Goal: Communication & Community: Share content

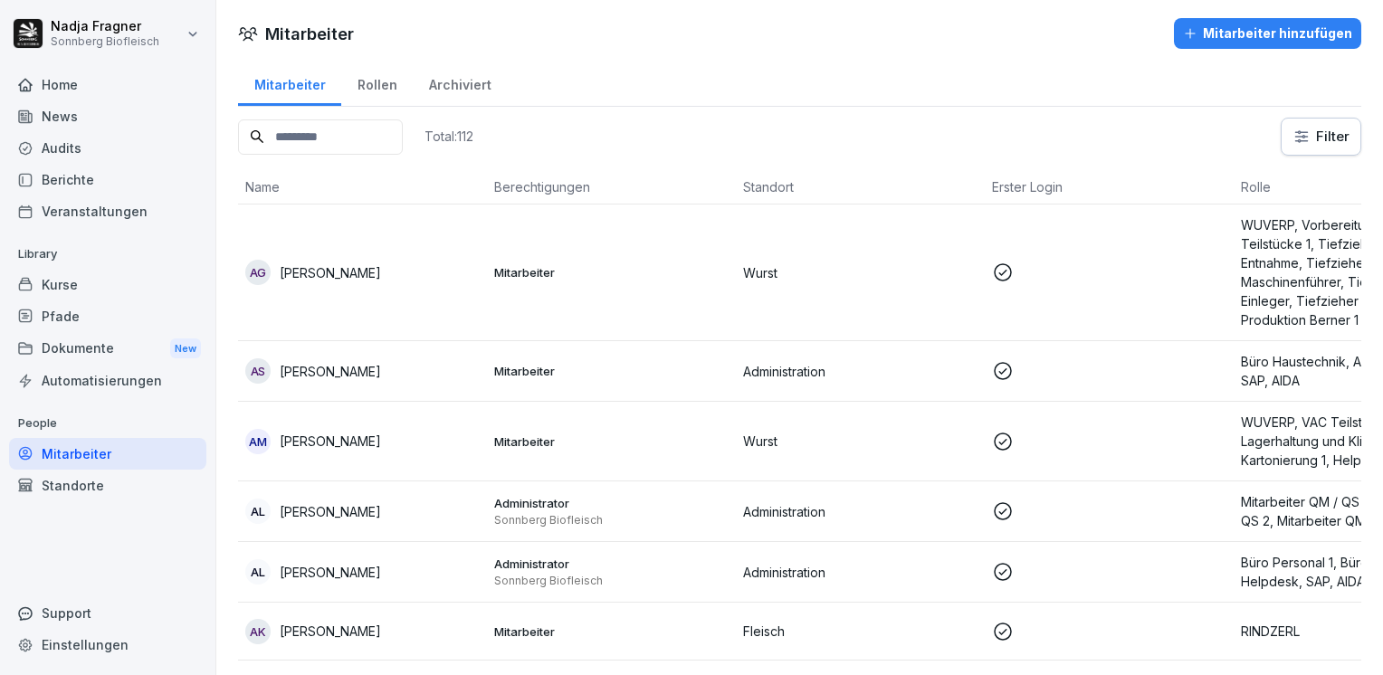
scroll to position [543, 0]
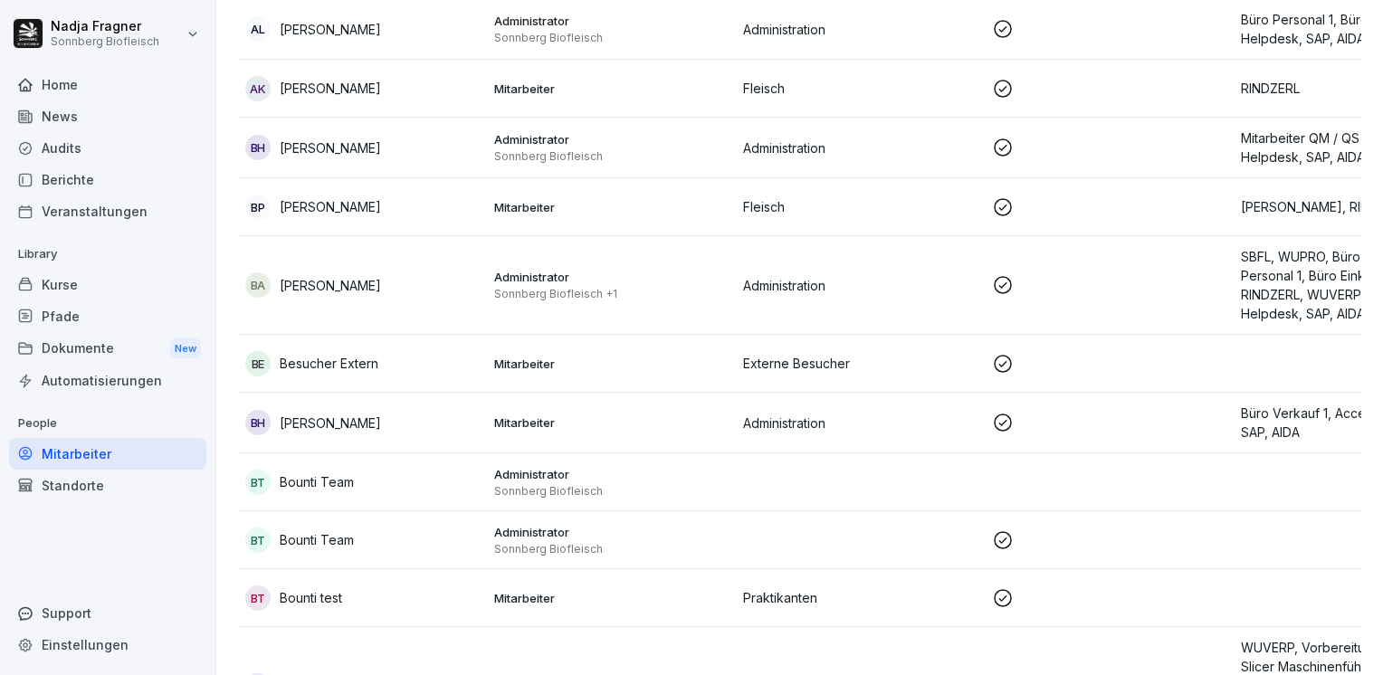
click at [79, 118] on div "News" at bounding box center [107, 116] width 197 height 32
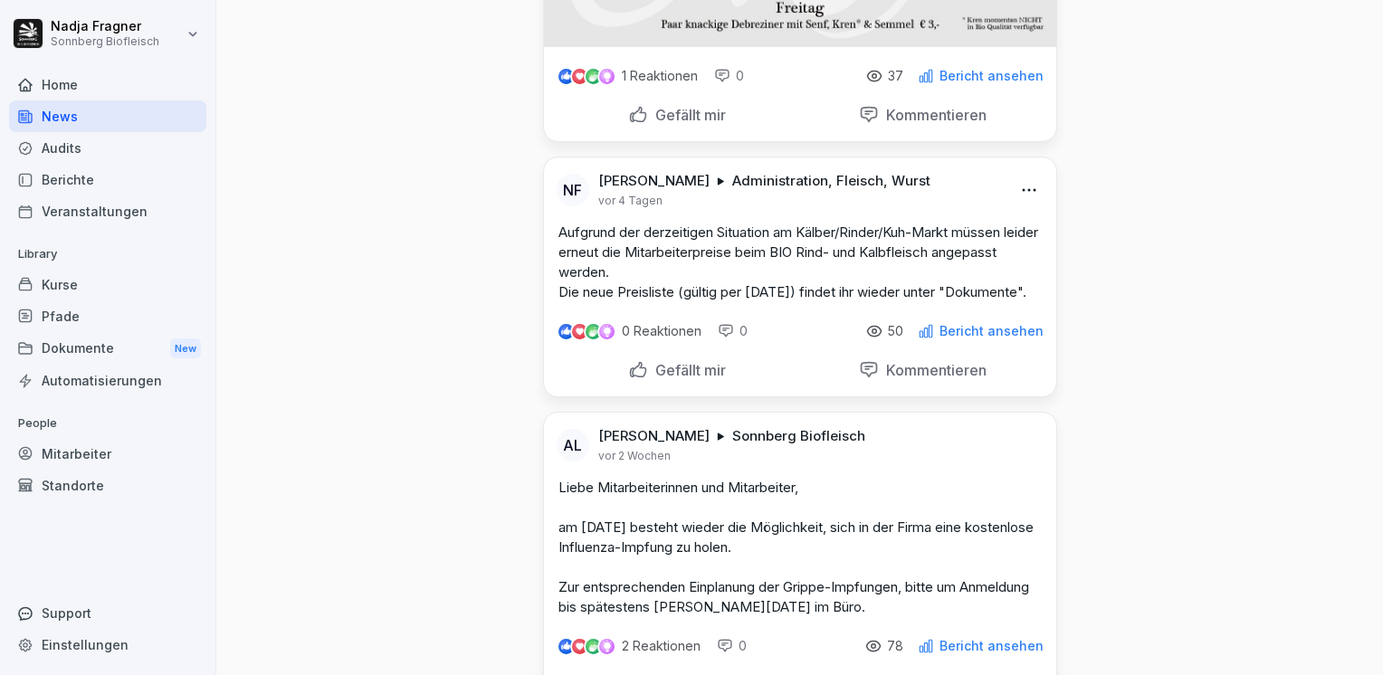
scroll to position [543, 0]
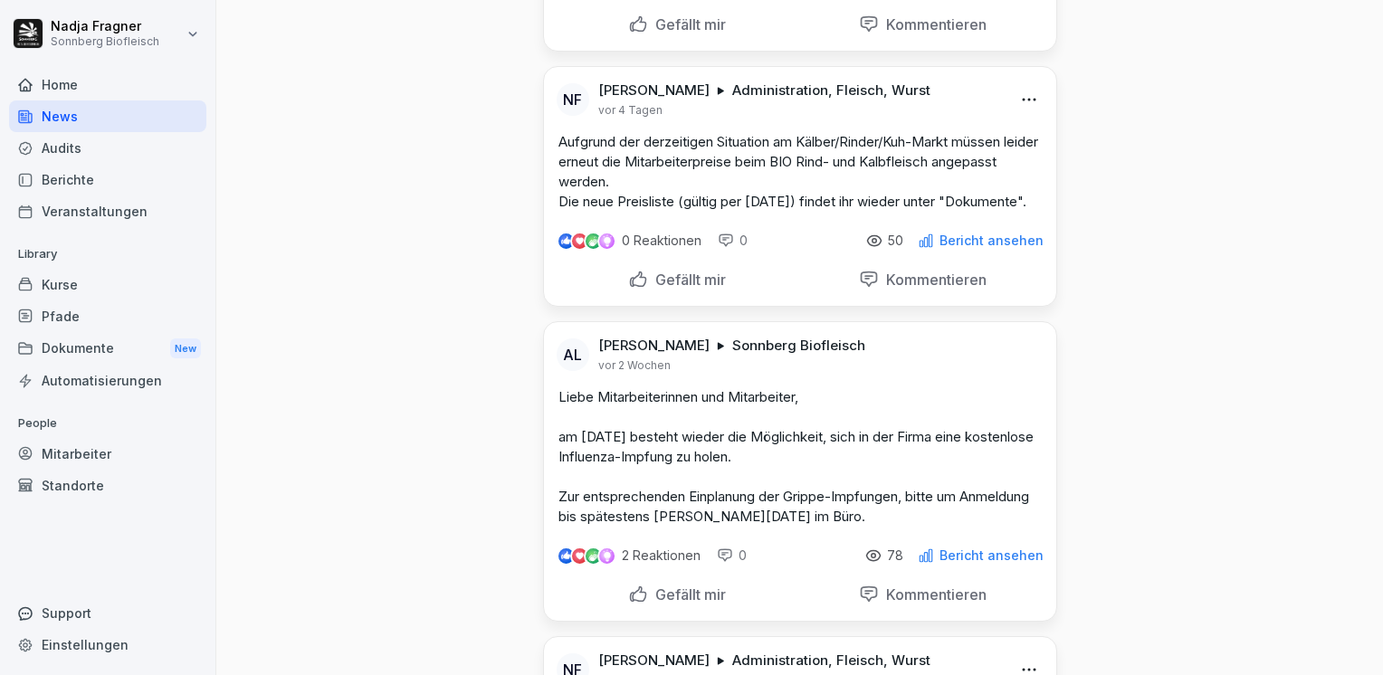
drag, startPoint x: 550, startPoint y: 414, endPoint x: 995, endPoint y: 541, distance: 462.9
click at [995, 527] on p "Liebe Mitarbeiterinnen und Mitarbeiter, am [DATE] besteht wieder die Möglichkei…" at bounding box center [799, 456] width 483 height 139
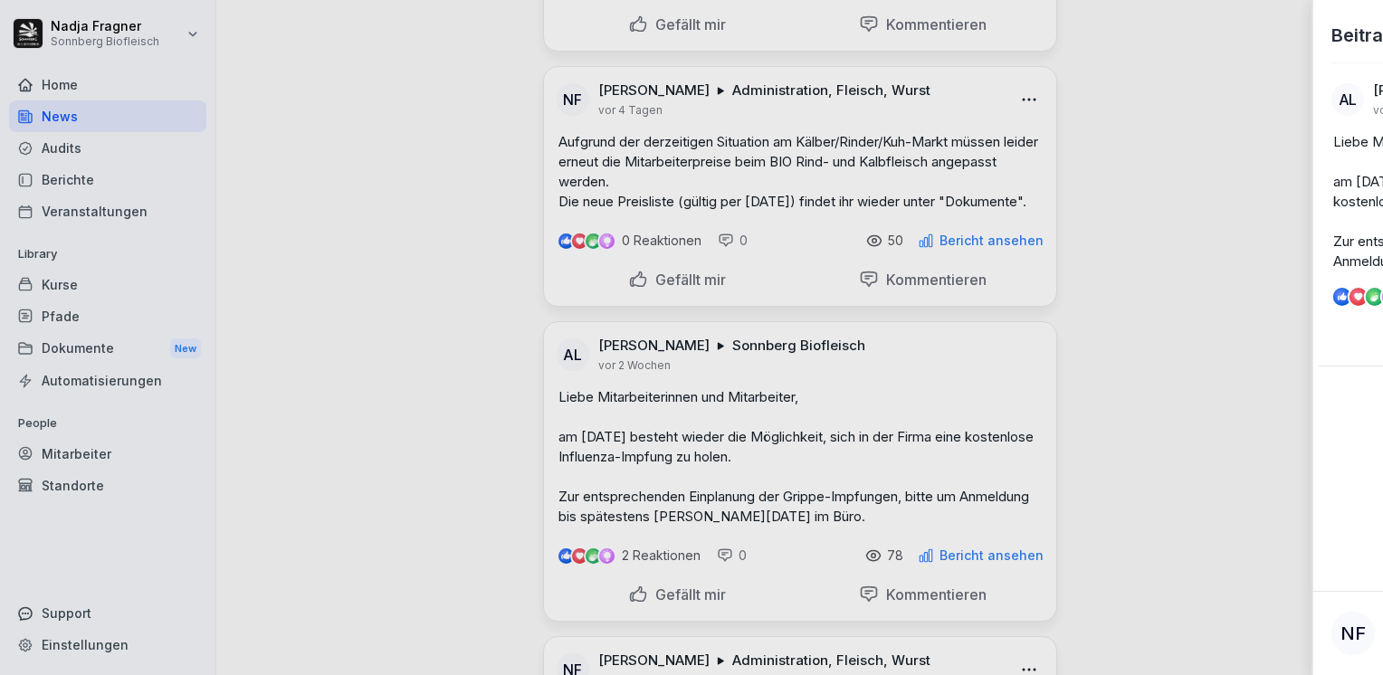
copy p "Liebe Mitarbeiterinnen und Mitarbeiter, am [DATE] besteht wieder die Möglichkei…"
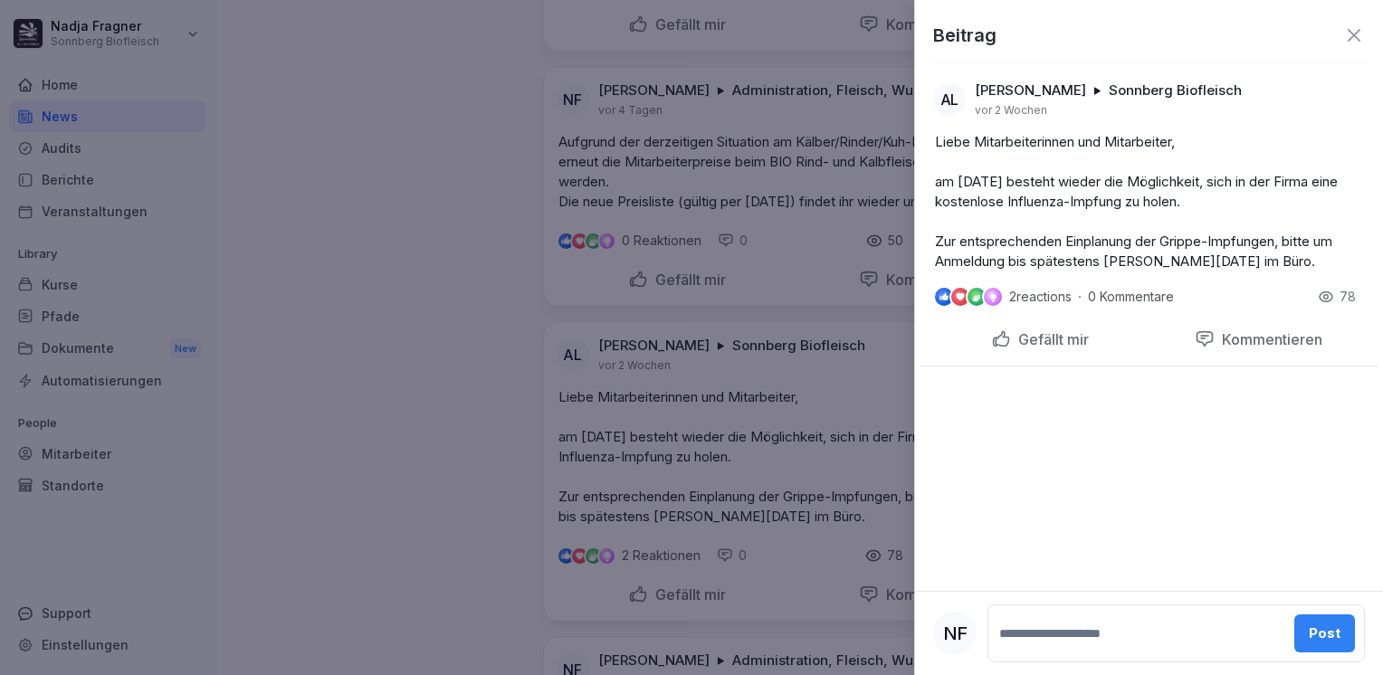
click at [414, 299] on div at bounding box center [691, 337] width 1383 height 675
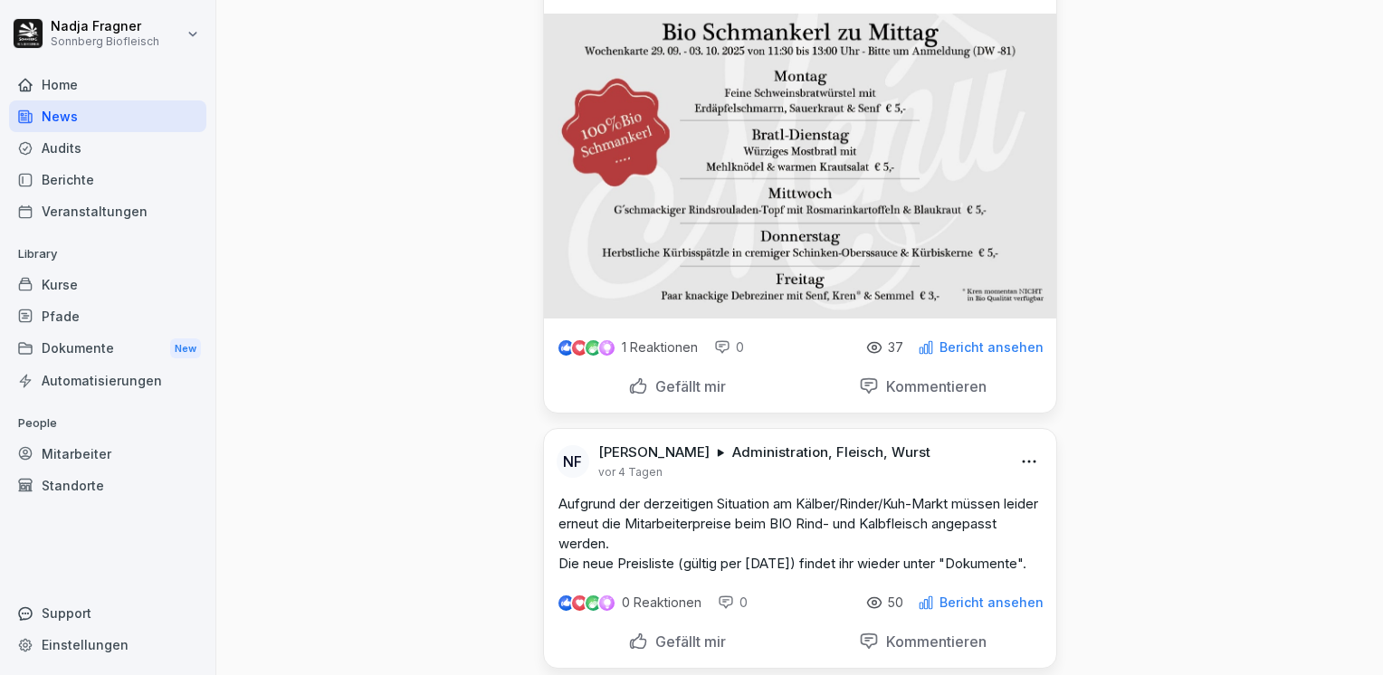
scroll to position [0, 0]
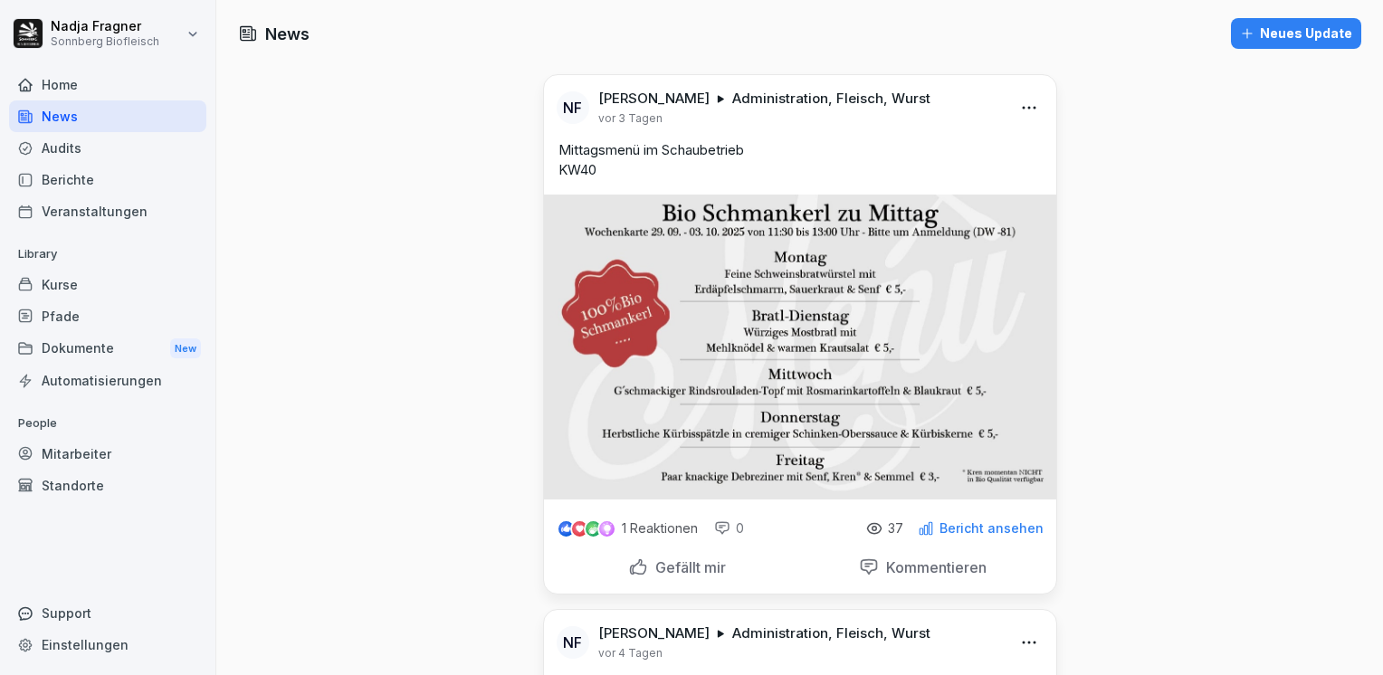
click at [1274, 33] on div "Neues Update" at bounding box center [1296, 34] width 112 height 20
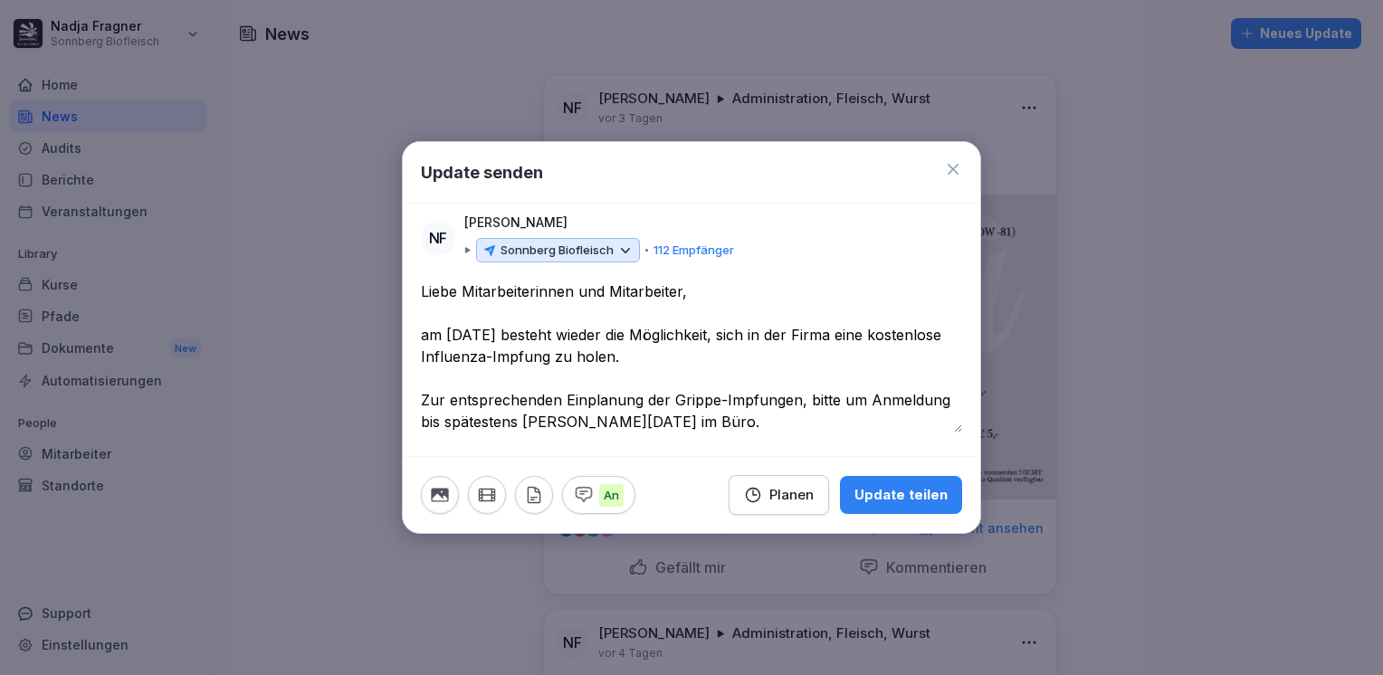
click at [422, 289] on textarea "**********" at bounding box center [691, 357] width 541 height 152
click at [423, 398] on textarea "**********" at bounding box center [691, 357] width 541 height 152
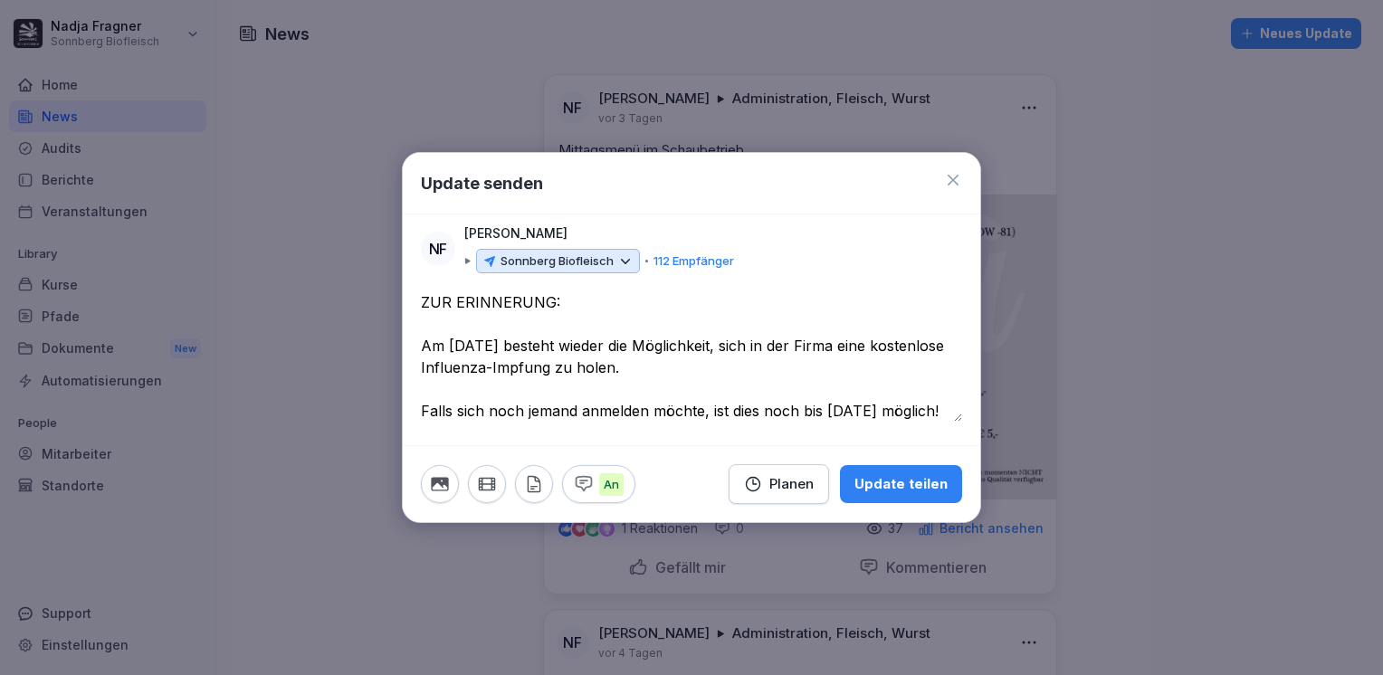
click at [894, 411] on textarea "**********" at bounding box center [691, 356] width 541 height 130
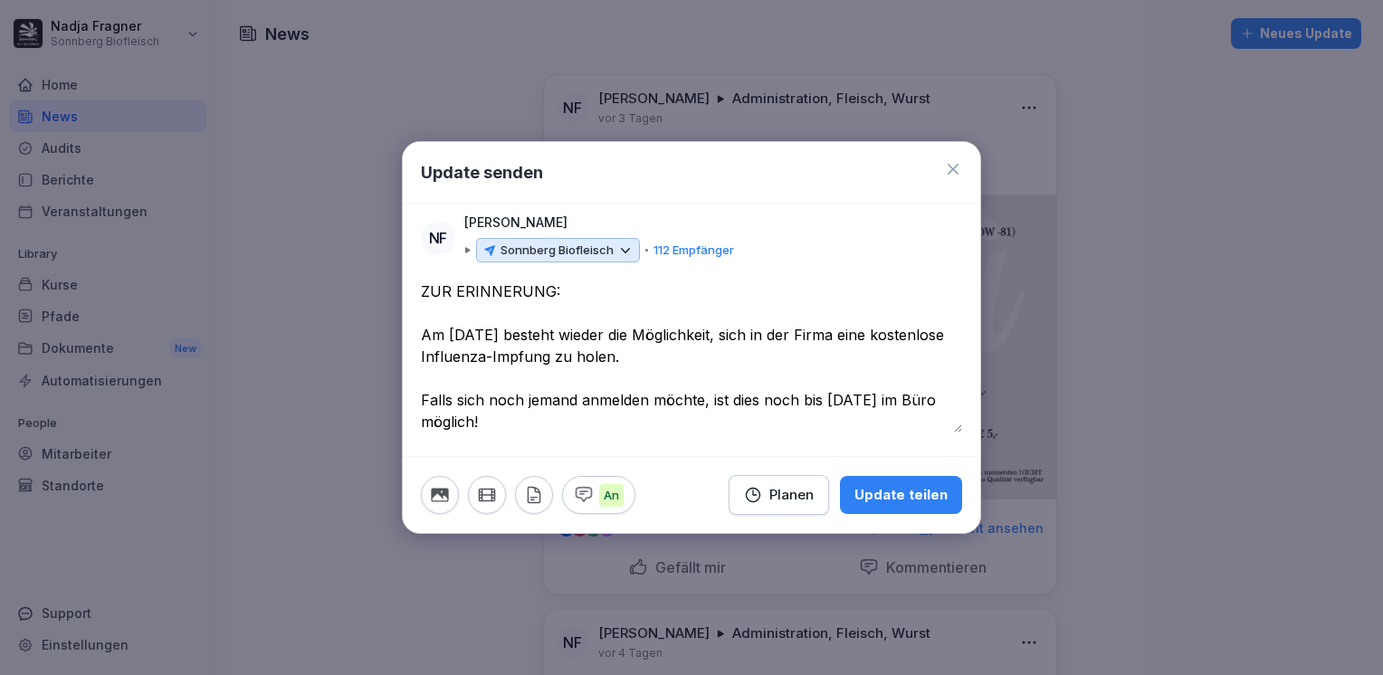
click at [617, 422] on textarea "**********" at bounding box center [691, 357] width 541 height 152
click at [624, 252] on icon at bounding box center [625, 251] width 16 height 16
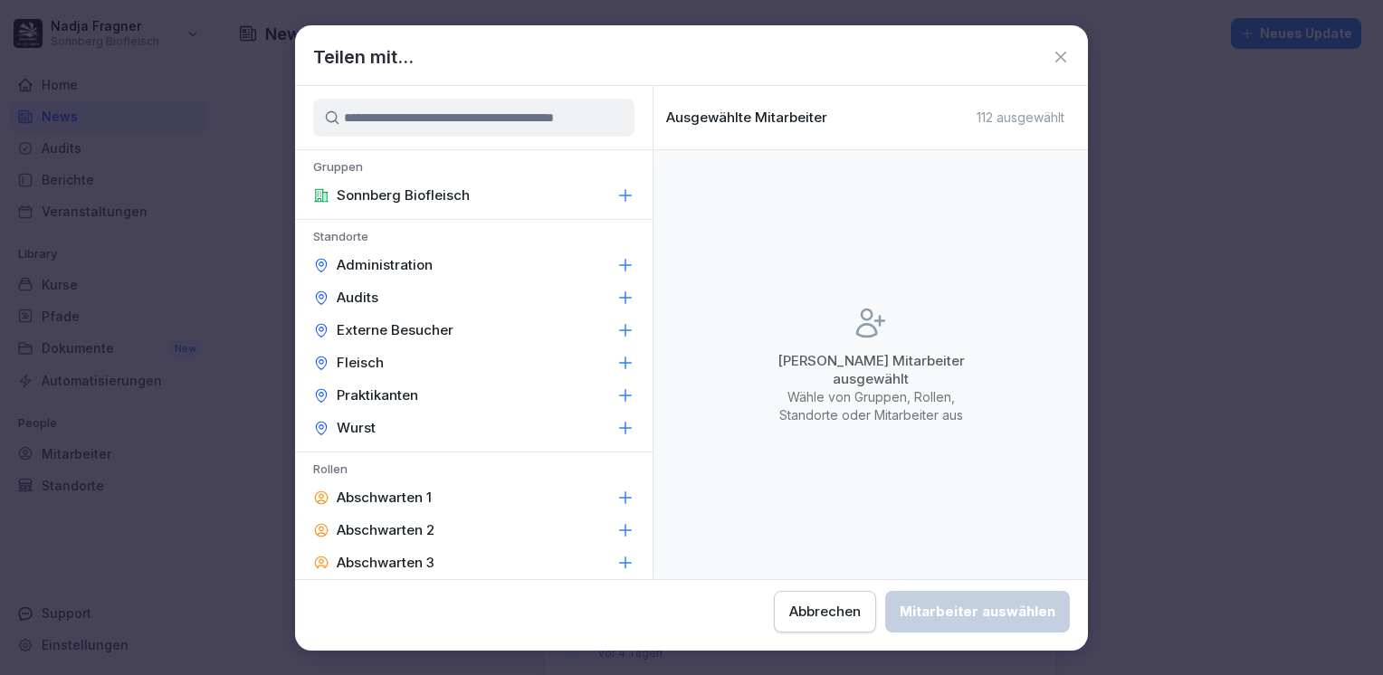
click at [477, 270] on div "Administration" at bounding box center [473, 265] width 357 height 33
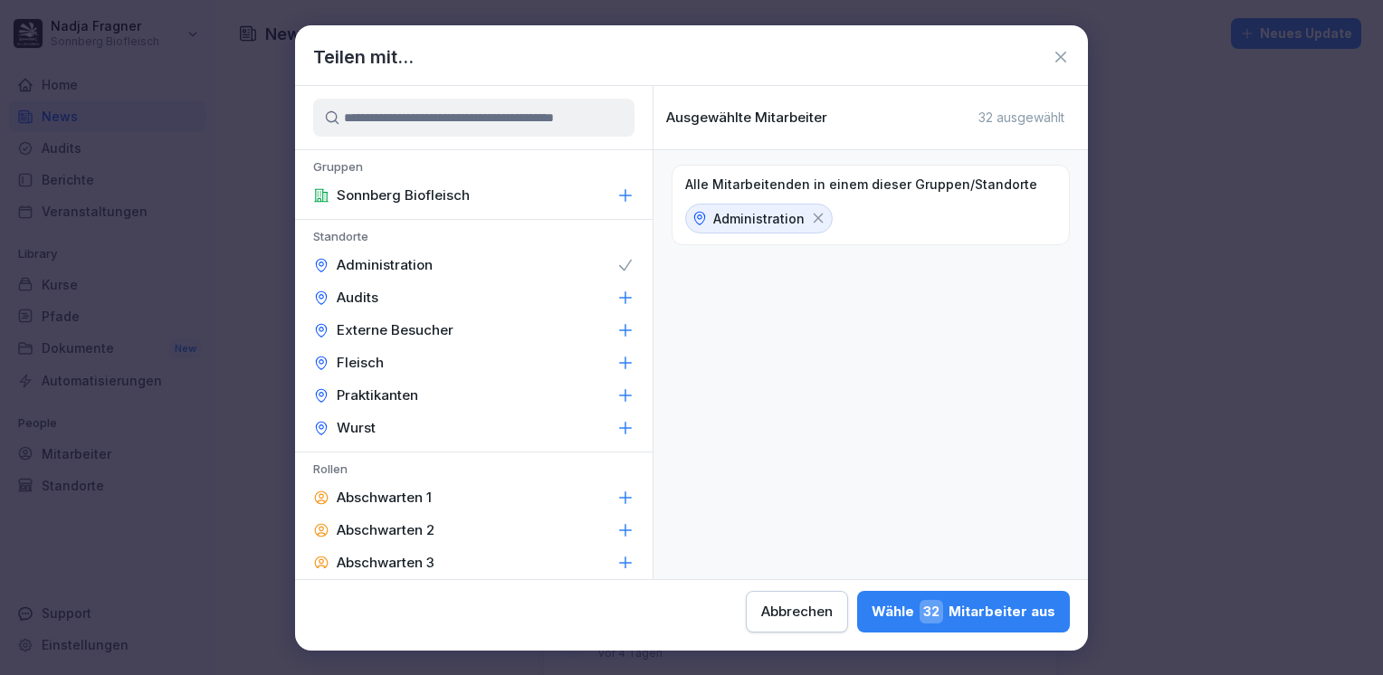
click at [453, 359] on div "Fleisch" at bounding box center [473, 363] width 357 height 33
click at [450, 417] on div "Wurst" at bounding box center [473, 428] width 357 height 33
click at [976, 616] on div "Wähle 108 Mitarbeiter aus" at bounding box center [959, 612] width 191 height 24
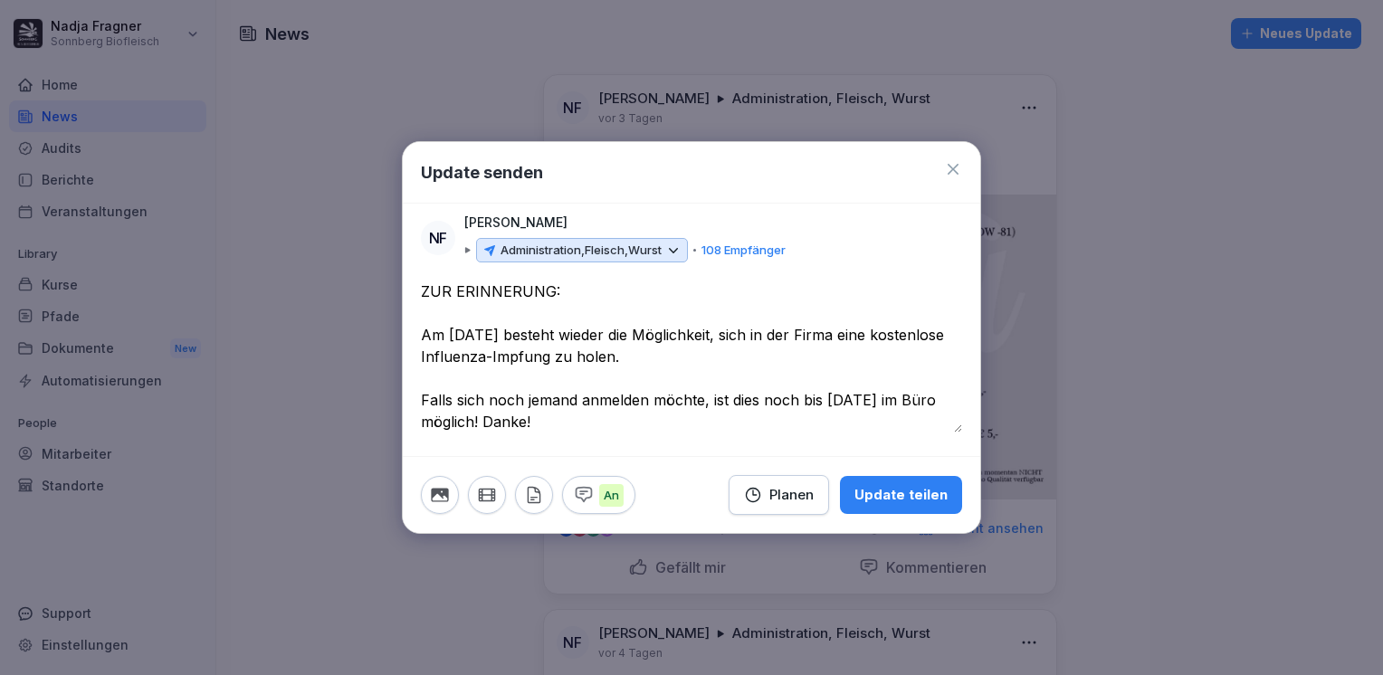
click at [890, 398] on textarea "**********" at bounding box center [691, 357] width 541 height 152
drag, startPoint x: 420, startPoint y: 405, endPoint x: 795, endPoint y: 401, distance: 375.6
click at [795, 401] on textarea "**********" at bounding box center [691, 357] width 541 height 152
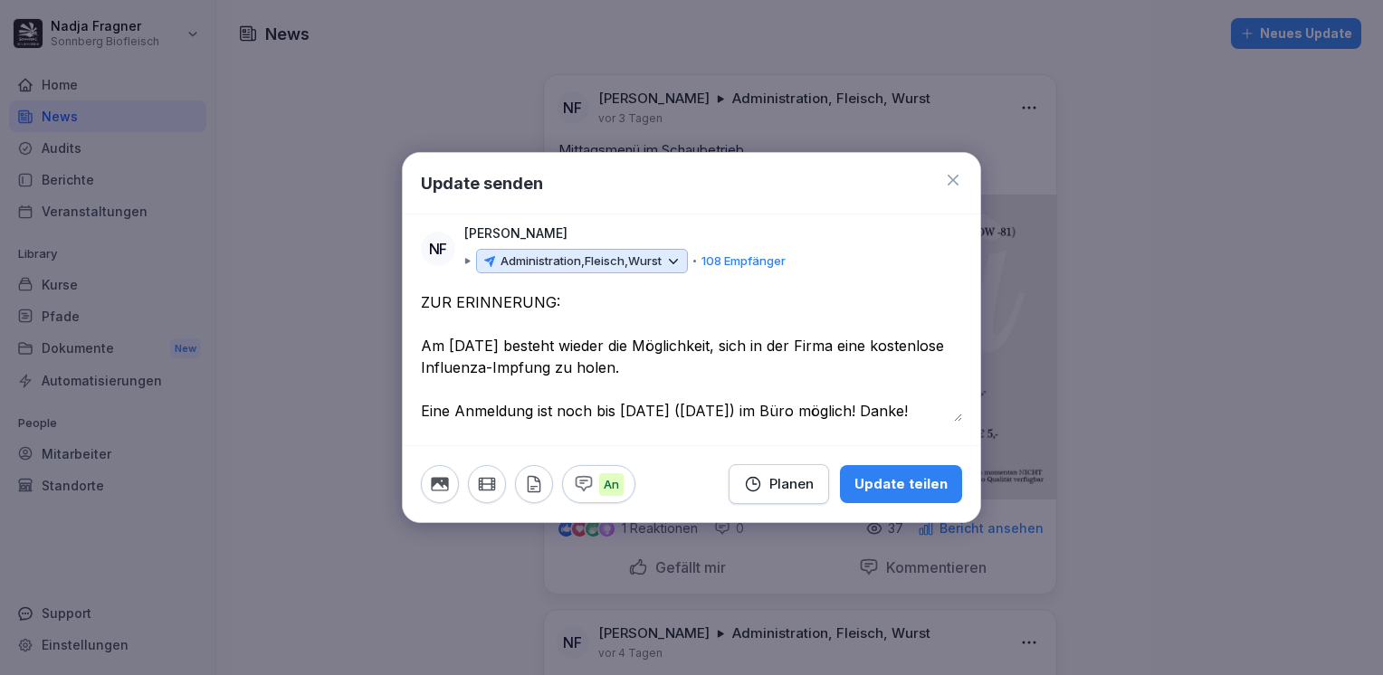
type textarea "**********"
click at [920, 487] on div "Update teilen" at bounding box center [900, 484] width 93 height 20
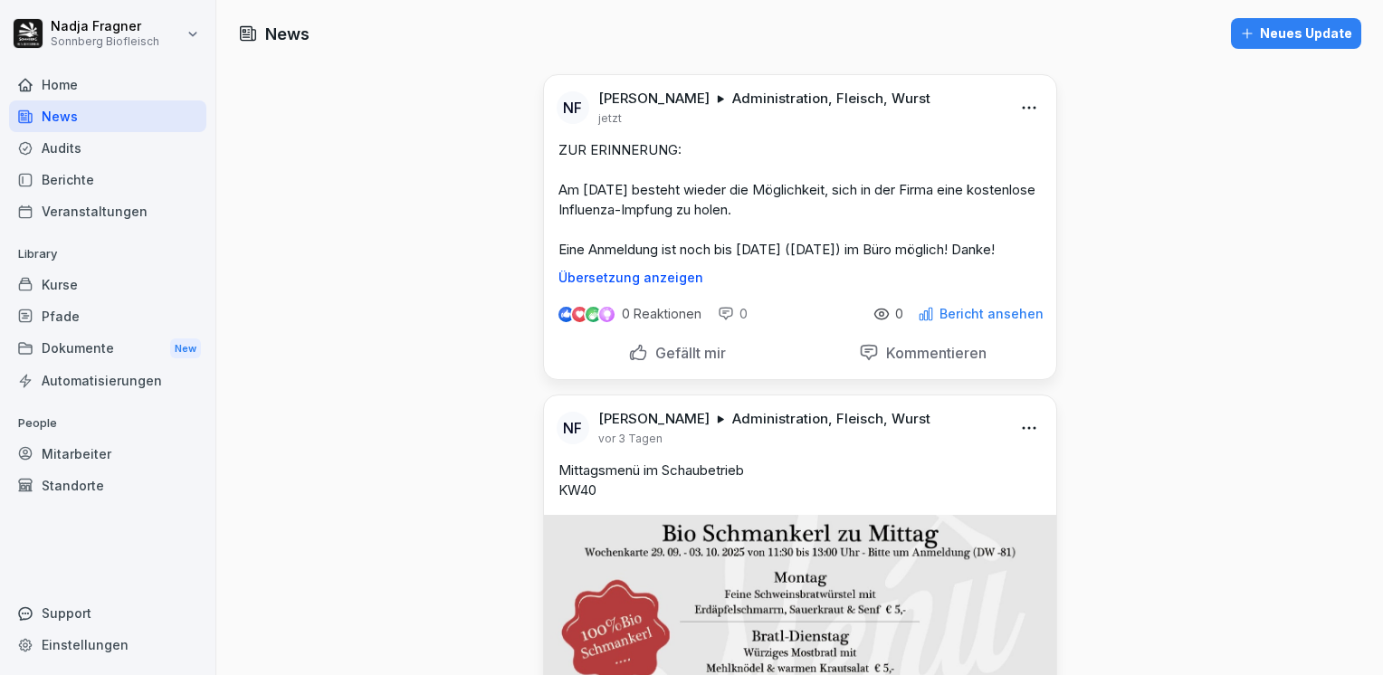
click at [81, 91] on div "Home" at bounding box center [107, 85] width 197 height 32
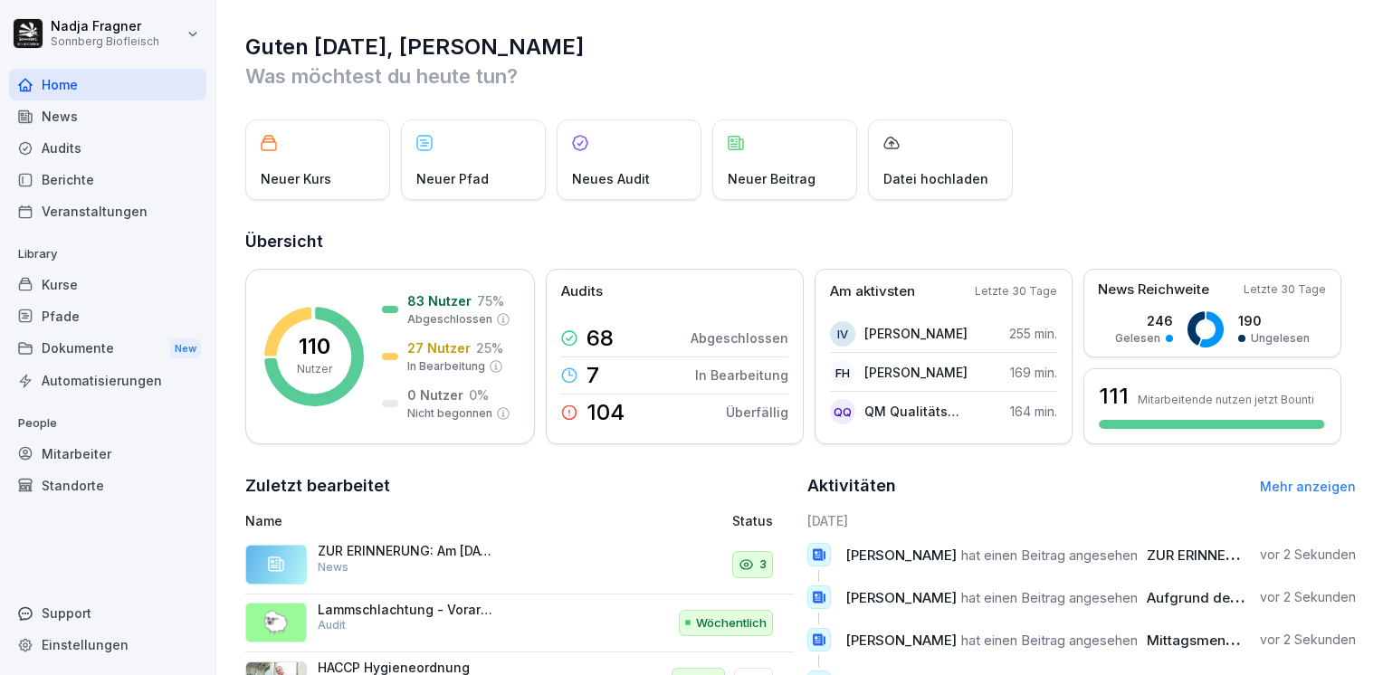
scroll to position [255, 0]
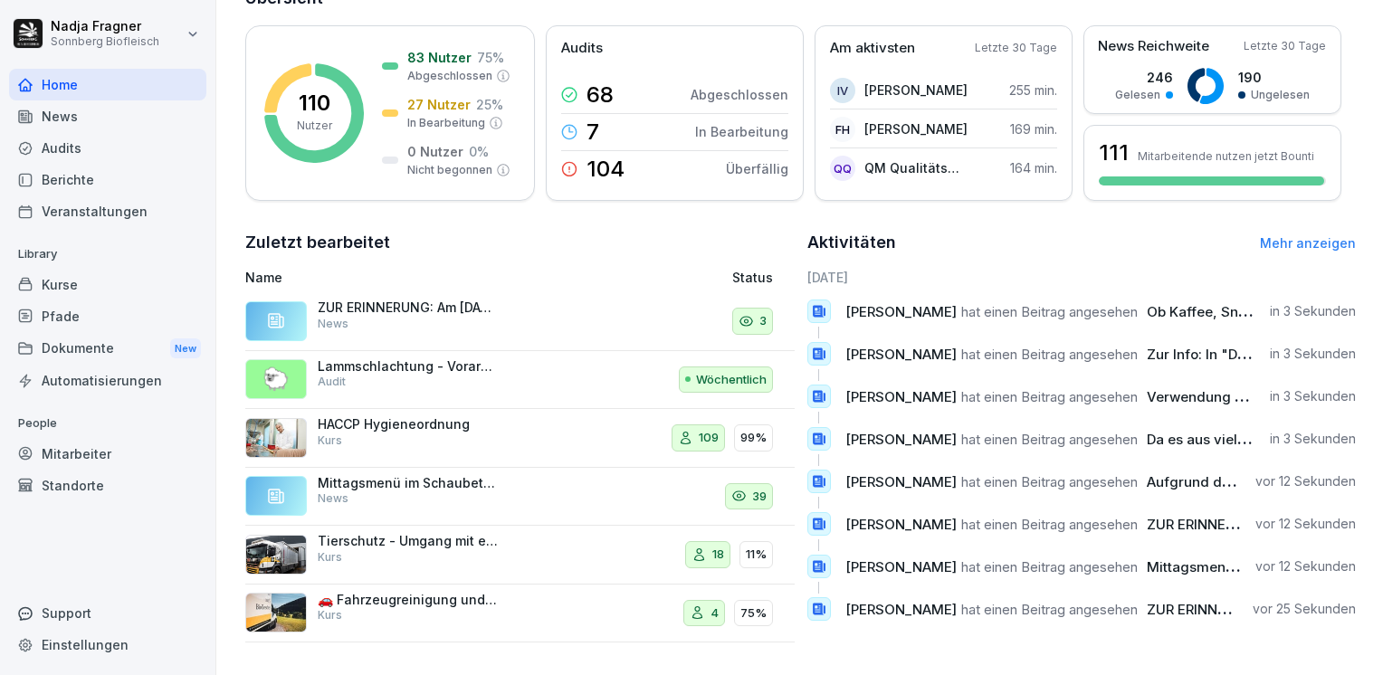
click at [80, 111] on div "News" at bounding box center [107, 116] width 197 height 32
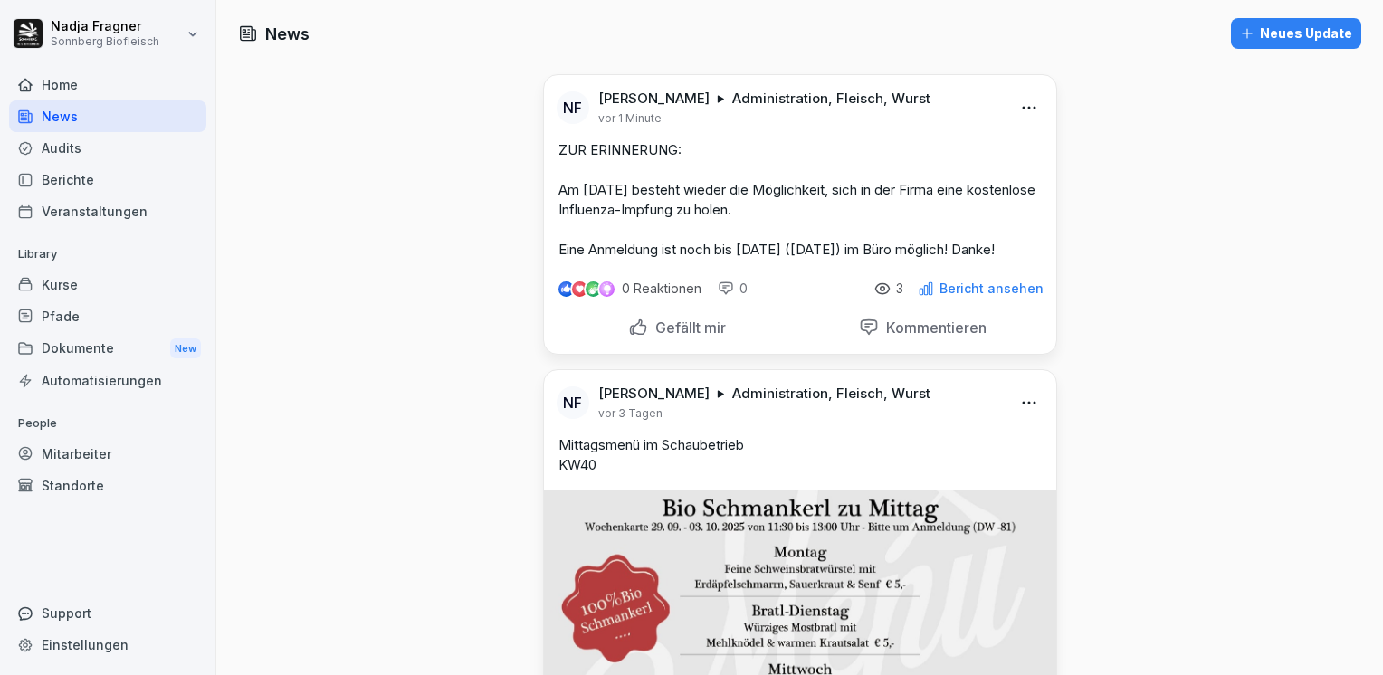
click at [71, 81] on div "Home" at bounding box center [107, 85] width 197 height 32
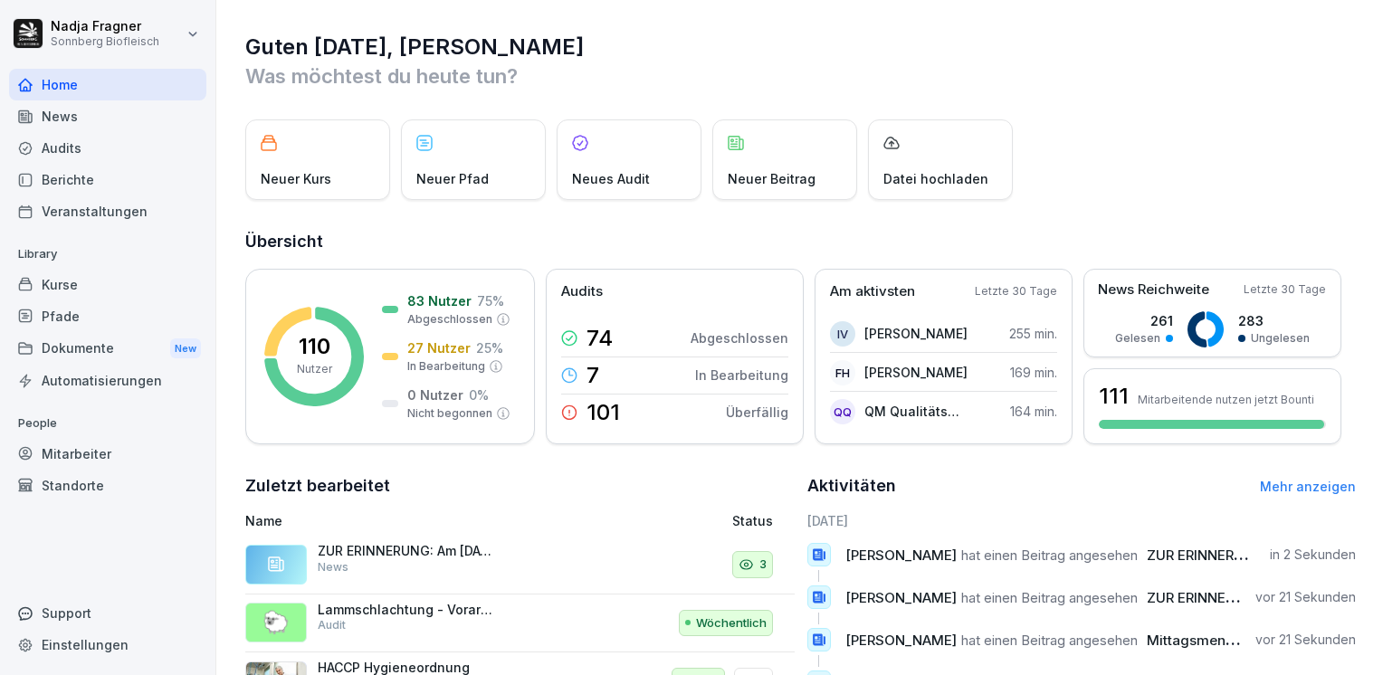
click at [68, 118] on div "News" at bounding box center [107, 116] width 197 height 32
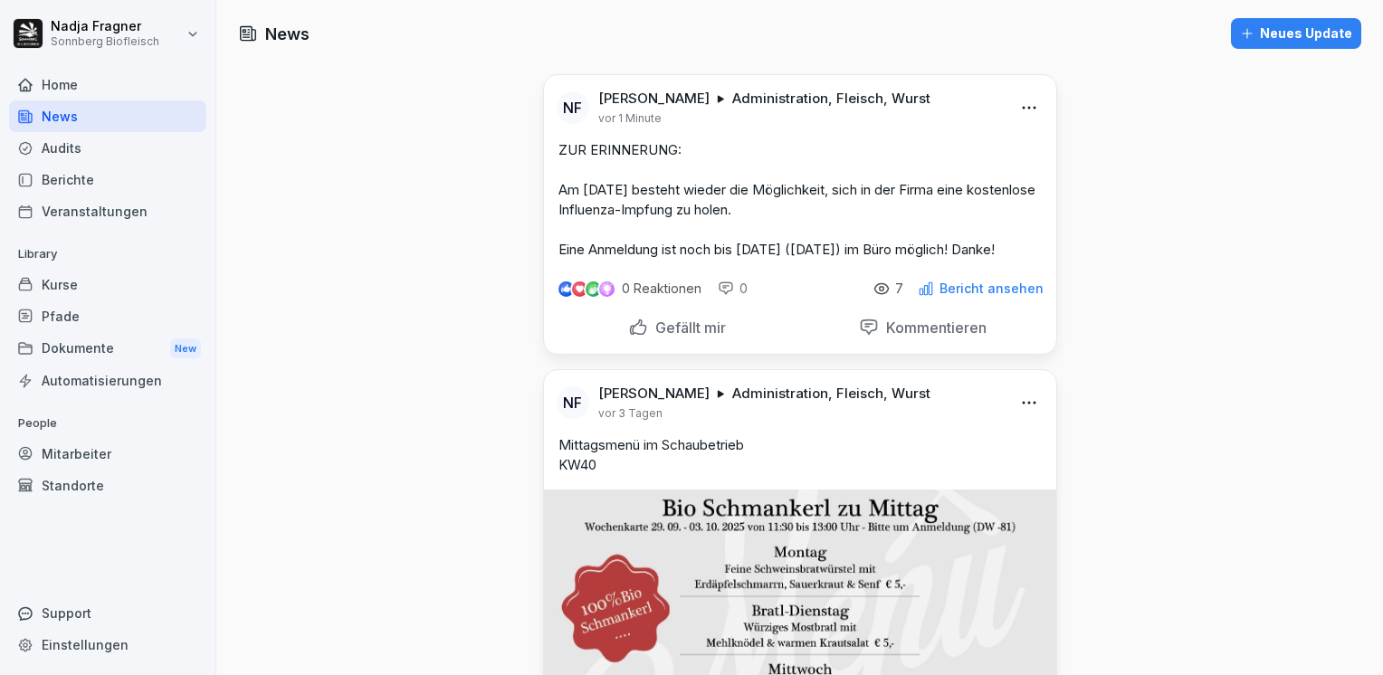
click at [65, 81] on div "Home" at bounding box center [107, 85] width 197 height 32
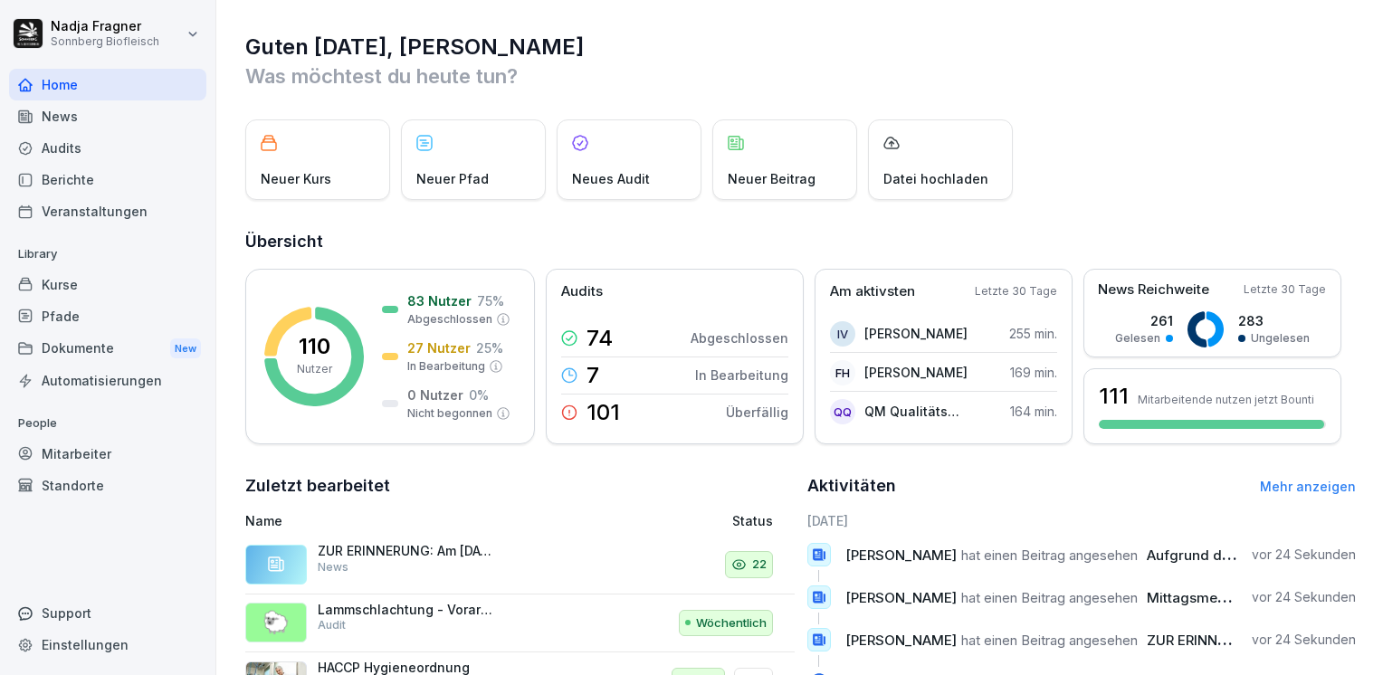
scroll to position [255, 0]
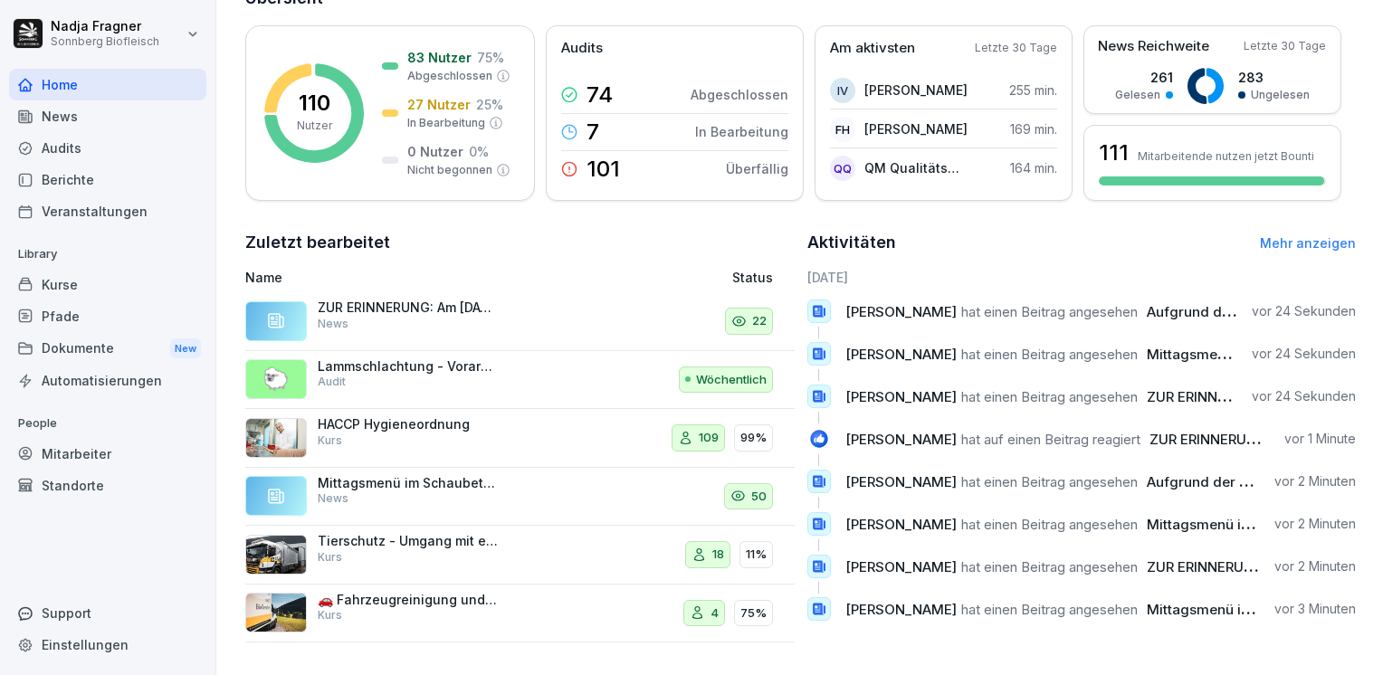
click at [90, 89] on div "Home" at bounding box center [107, 85] width 197 height 32
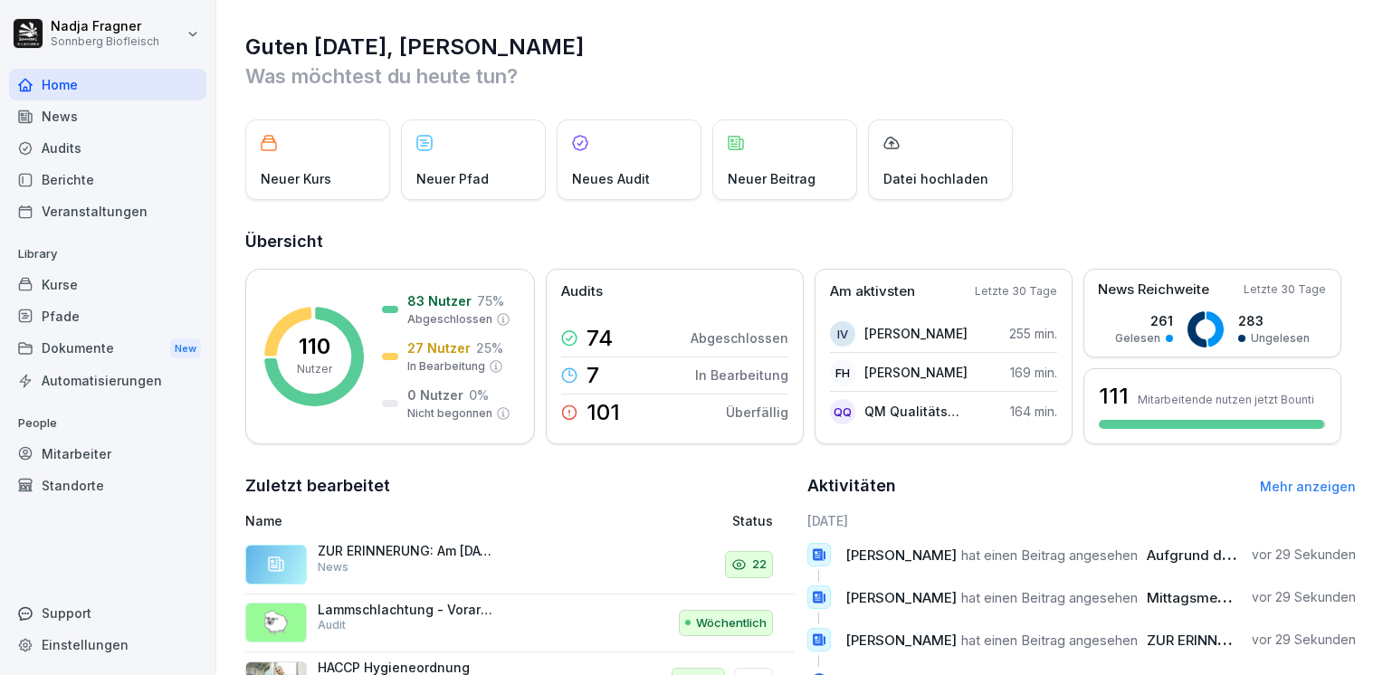
click at [72, 129] on div "News" at bounding box center [107, 116] width 197 height 32
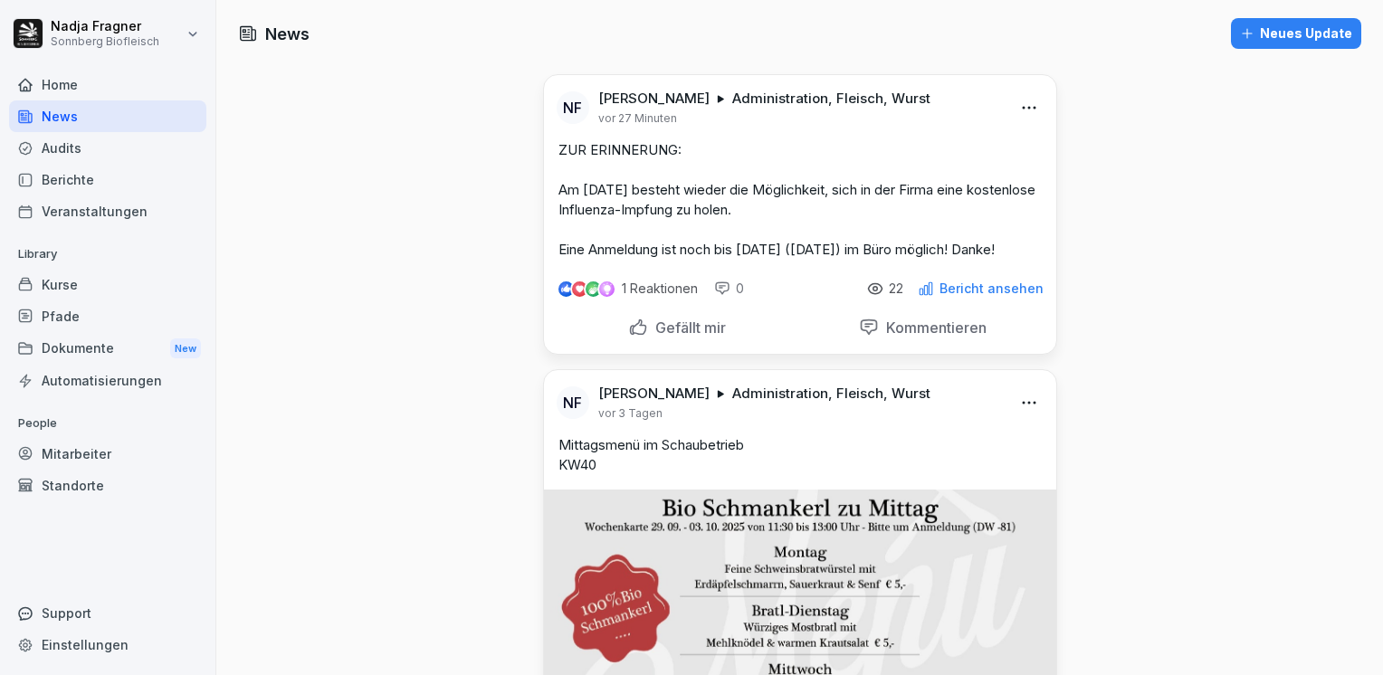
click at [1000, 296] on p "Bericht ansehen" at bounding box center [991, 288] width 104 height 14
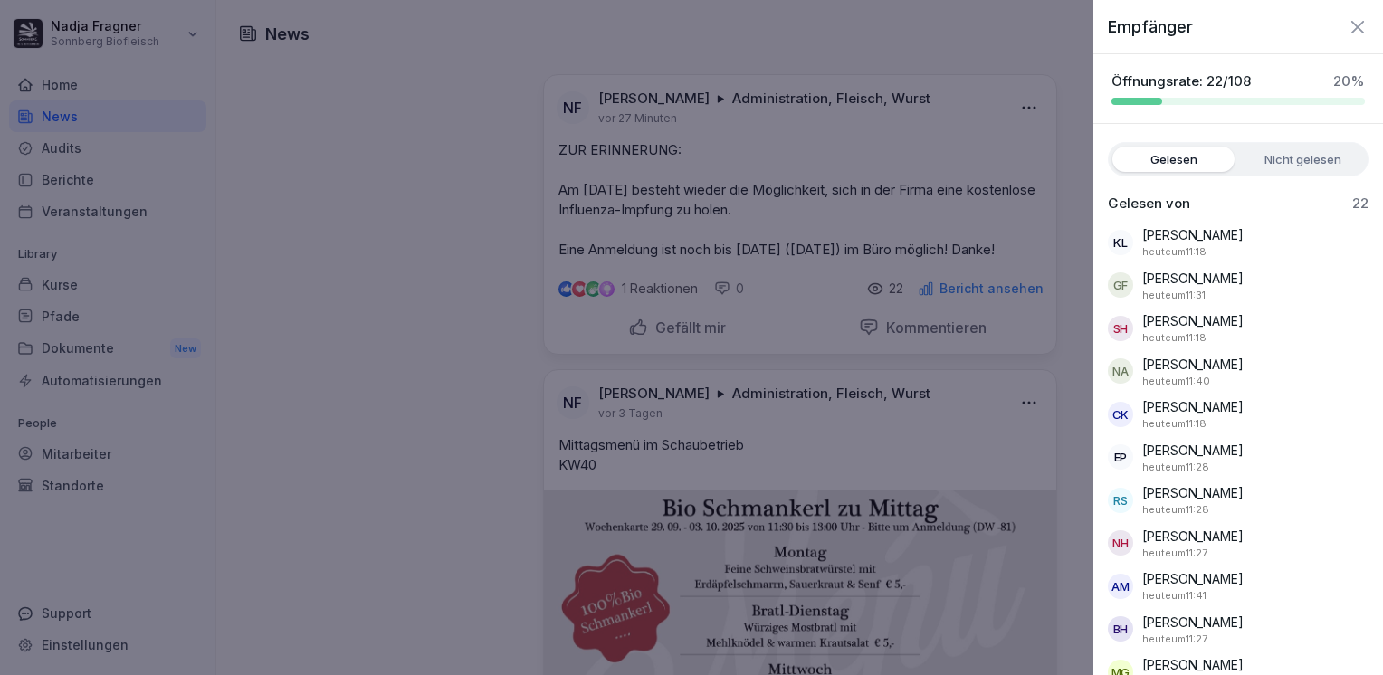
click at [79, 67] on div at bounding box center [691, 337] width 1383 height 675
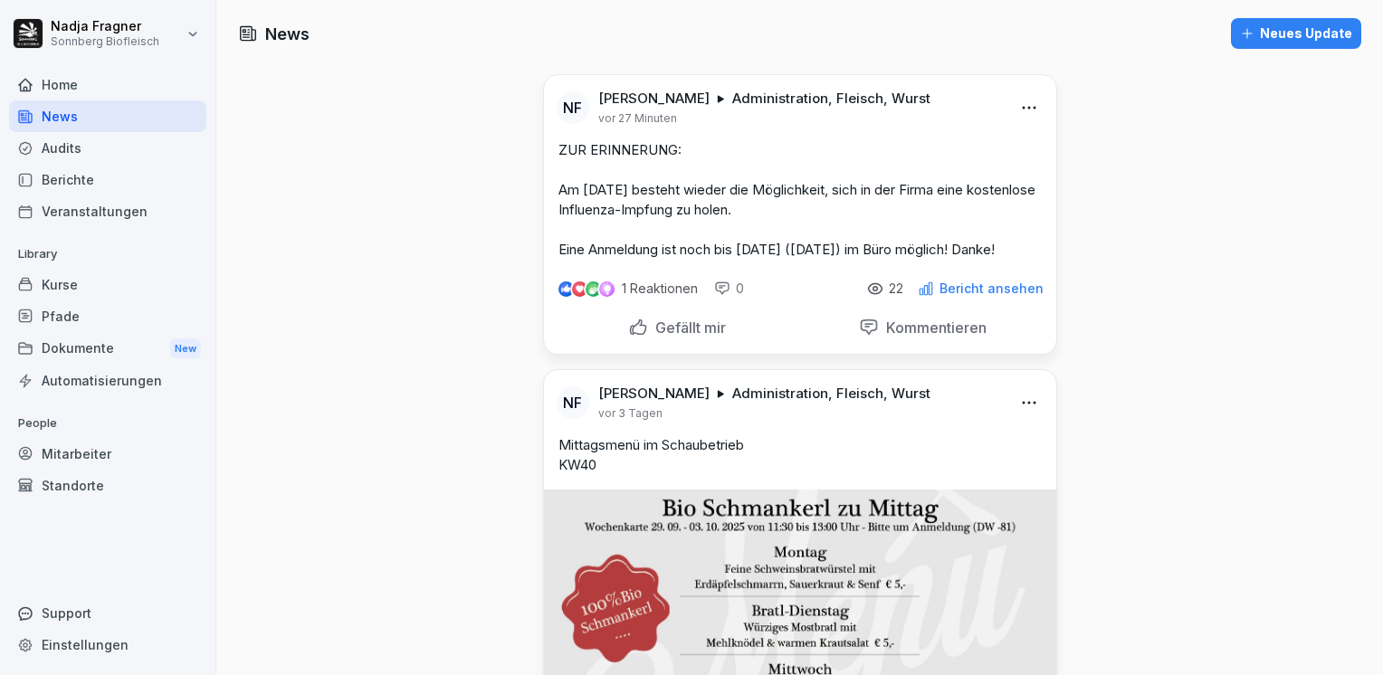
click at [71, 85] on div "Home" at bounding box center [107, 85] width 197 height 32
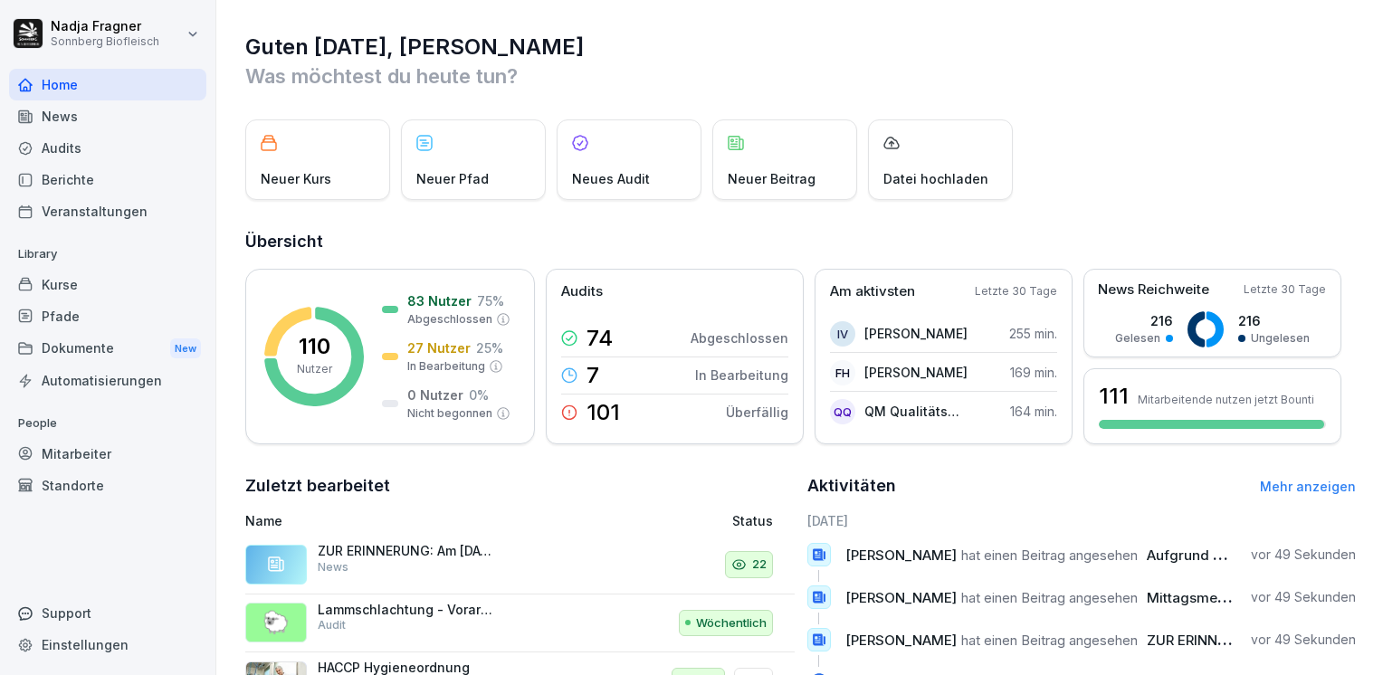
click at [72, 82] on div "Home" at bounding box center [107, 85] width 197 height 32
